Goal: Transaction & Acquisition: Purchase product/service

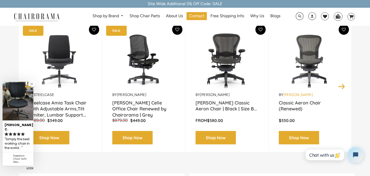
scroll to position [84, 0]
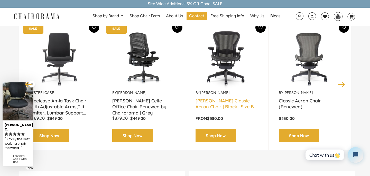
click at [220, 107] on link "[PERSON_NAME] Classic Aeron Chair | Black | Size B..." at bounding box center [226, 104] width 62 height 13
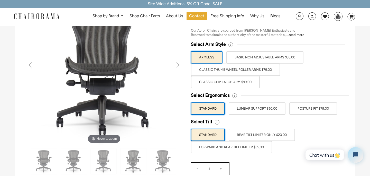
scroll to position [57, 0]
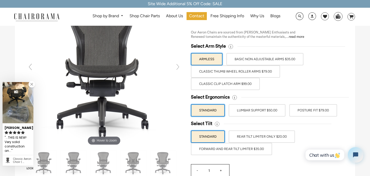
click at [251, 59] on label "BASIC NON ADJUSTABLE ARMS $35.00" at bounding box center [264, 59] width 77 height 12
click at [0, 0] on input "BASIC NON ADJUSTABLE ARMS $35.00" at bounding box center [0, 0] width 0 height 0
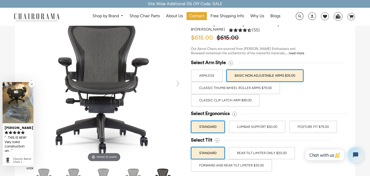
scroll to position [40, 0]
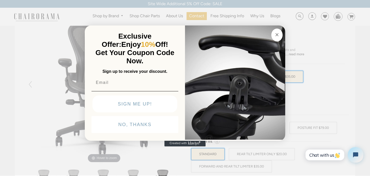
click at [279, 36] on circle "Close dialog" at bounding box center [277, 35] width 6 height 6
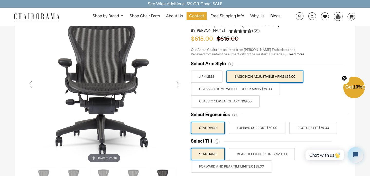
click at [233, 94] on label "Classic Thumb Wheel Roller Arms $79.00" at bounding box center [235, 89] width 89 height 12
click at [0, 0] on input "Classic Thumb Wheel Roller Arms $79.00" at bounding box center [0, 0] width 0 height 0
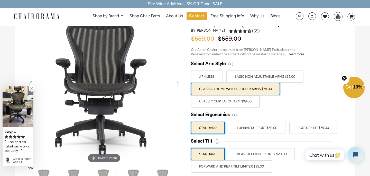
click at [253, 78] on label "BASIC NON ADJUSTABLE ARMS $35.00" at bounding box center [264, 76] width 77 height 12
click at [0, 0] on input "BASIC NON ADJUSTABLE ARMS $35.00" at bounding box center [0, 0] width 0 height 0
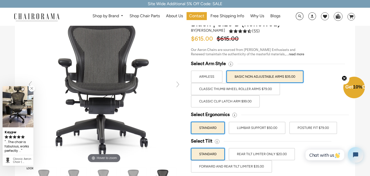
click at [241, 101] on label "Classic Clip Latch Arm $99.00" at bounding box center [225, 101] width 69 height 12
click at [0, 0] on input "Classic Clip Latch Arm $99.00" at bounding box center [0, 0] width 0 height 0
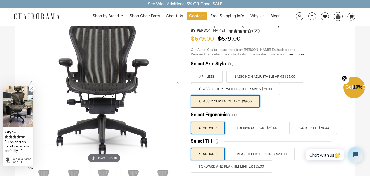
click at [259, 75] on label "BASIC NON ADJUSTABLE ARMS $35.00" at bounding box center [264, 76] width 77 height 12
click at [0, 0] on input "BASIC NON ADJUSTABLE ARMS $35.00" at bounding box center [0, 0] width 0 height 0
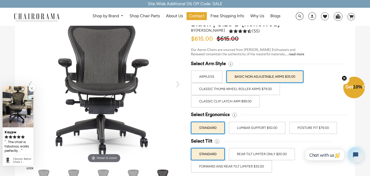
click at [243, 97] on label "Classic Clip Latch Arm $99.00" at bounding box center [225, 101] width 69 height 12
click at [0, 0] on input "Classic Clip Latch Arm $99.00" at bounding box center [0, 0] width 0 height 0
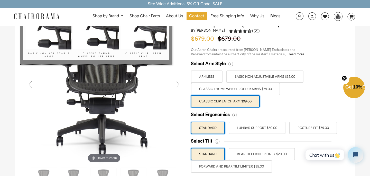
click at [262, 65] on div at bounding box center [280, 64] width 108 height 6
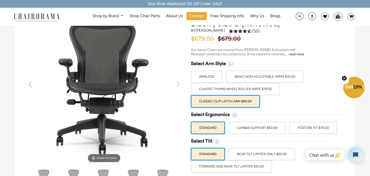
click at [260, 72] on label "BASIC NON ADJUSTABLE ARMS $35.00" at bounding box center [264, 76] width 77 height 12
click at [0, 0] on input "BASIC NON ADJUSTABLE ARMS $35.00" at bounding box center [0, 0] width 0 height 0
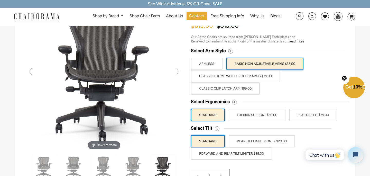
scroll to position [55, 0]
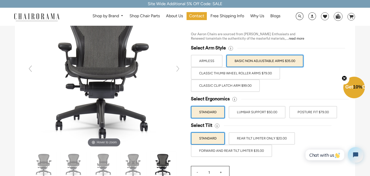
click at [252, 115] on label "LUMBAR SUPPORT $50.00" at bounding box center [256, 112] width 57 height 12
click at [0, 0] on input "LUMBAR SUPPORT $50.00" at bounding box center [0, 0] width 0 height 0
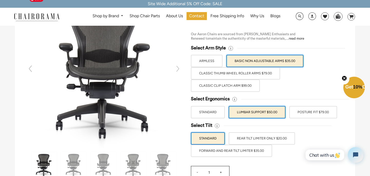
click at [180, 71] on link at bounding box center [178, 68] width 10 height 10
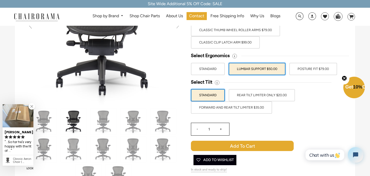
scroll to position [98, 0]
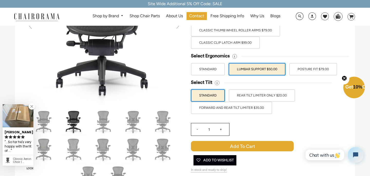
click at [254, 89] on div "Select Tilt STANDARD REAR TILT LIMITER ONLY $20.00 FORWARD AND REAR TILT LIMITE…" at bounding box center [268, 96] width 154 height 34
click at [252, 93] on label "REAR TILT LIMITER ONLY $20.00" at bounding box center [261, 95] width 66 height 12
click at [0, 0] on input "REAR TILT LIMITER ONLY $20.00" at bounding box center [0, 0] width 0 height 0
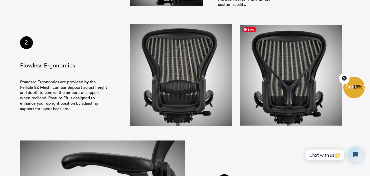
scroll to position [714, 0]
